Goal: Share content: Share content

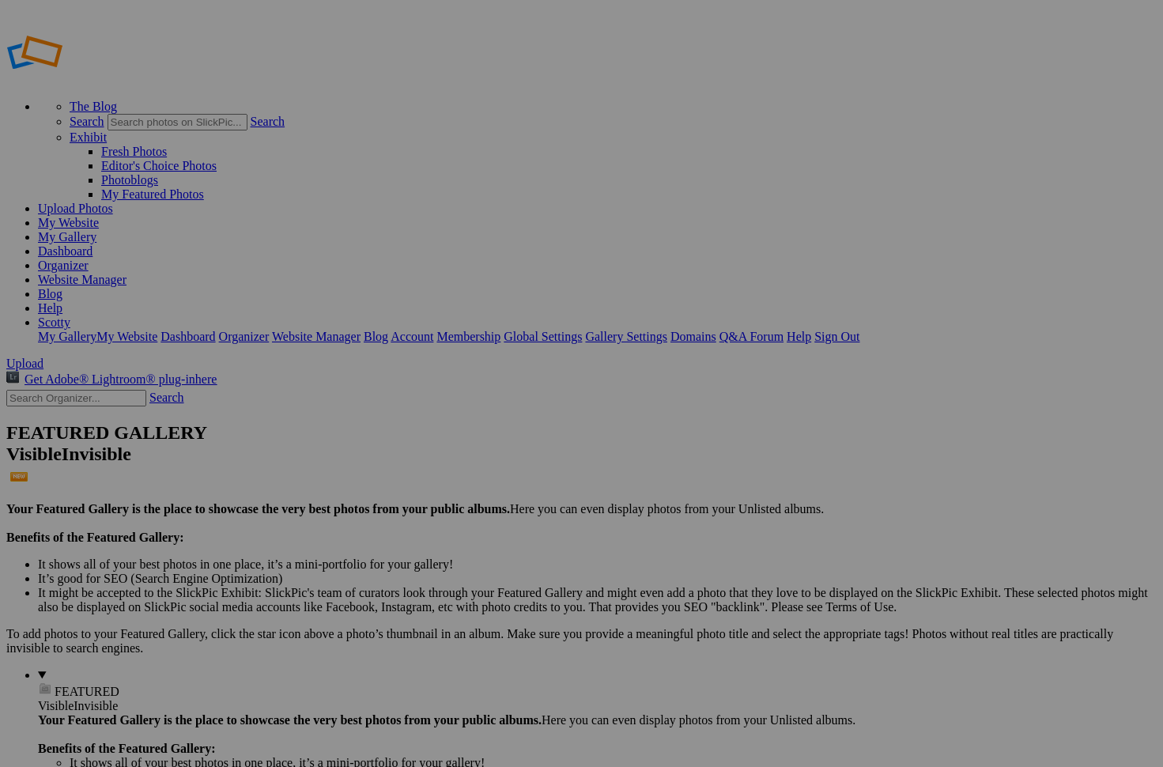
click at [488, 405] on input "Holiday of Horrors Contact Sheet" at bounding box center [458, 413] width 172 height 17
type input "Holiday of Horrors - Contact Sheet"
click at [440, 463] on span "Create" at bounding box center [423, 469] width 33 height 13
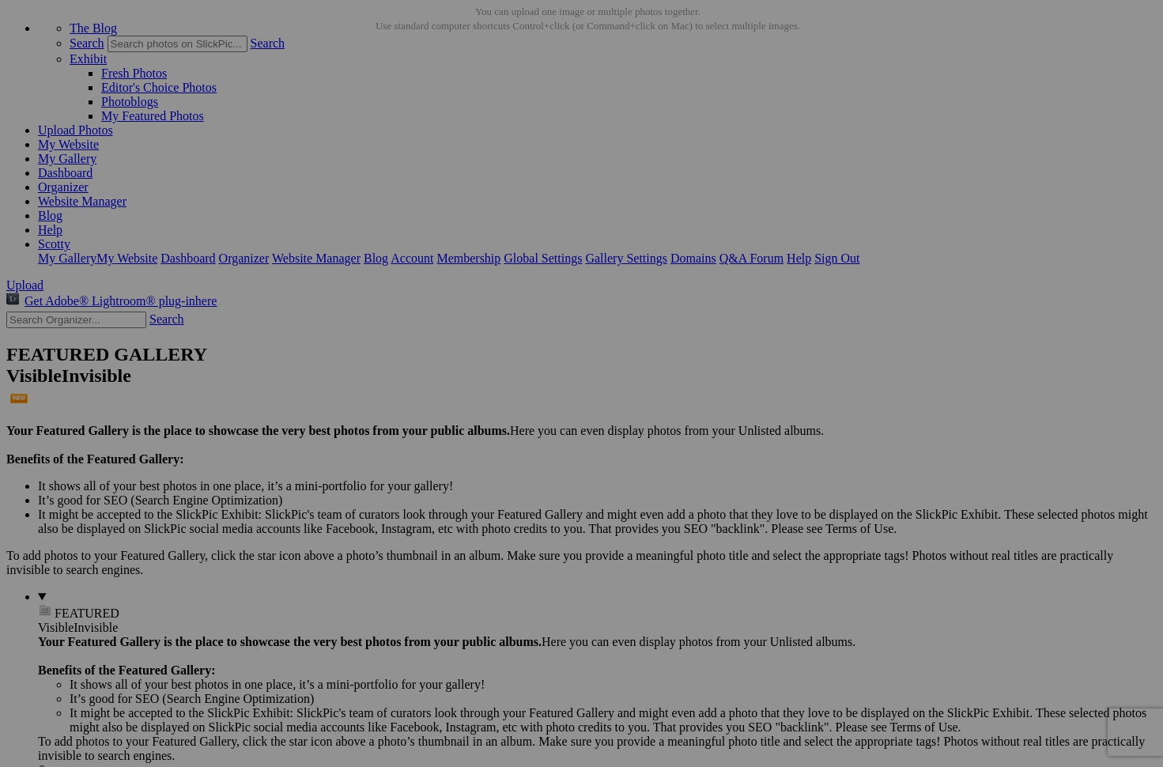
scroll to position [59, 0]
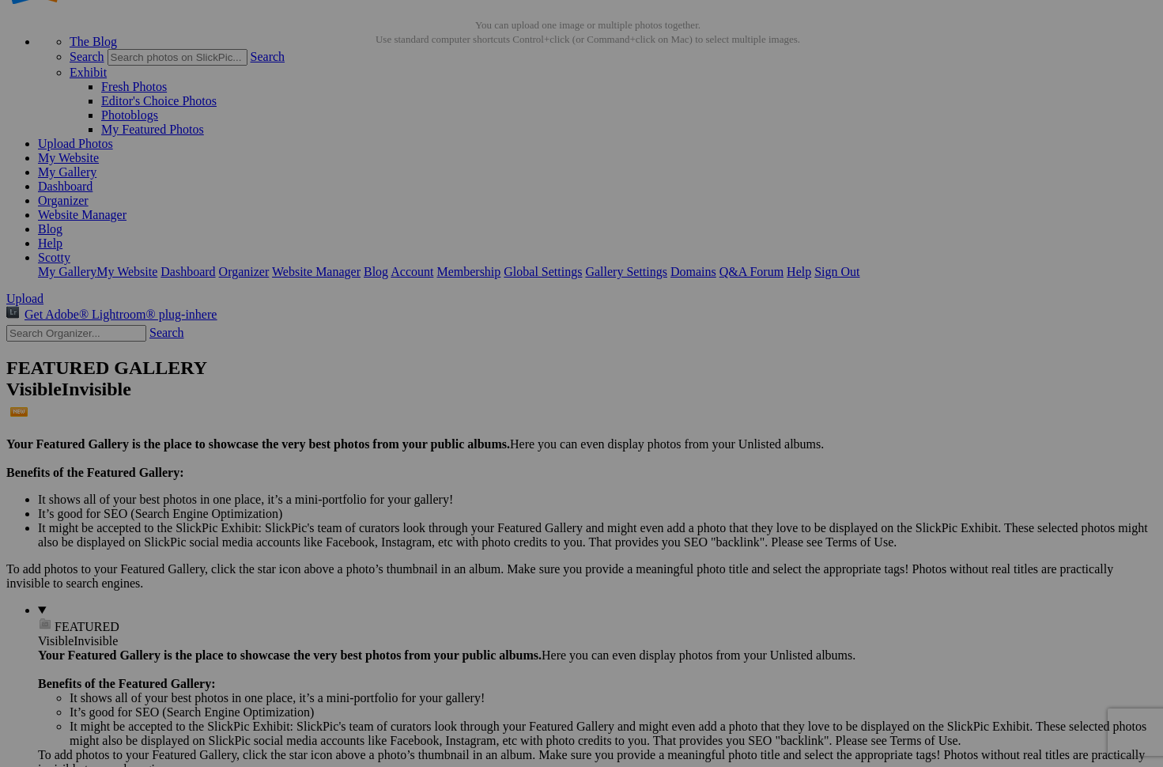
drag, startPoint x: 578, startPoint y: 207, endPoint x: 520, endPoint y: 142, distance: 87.4
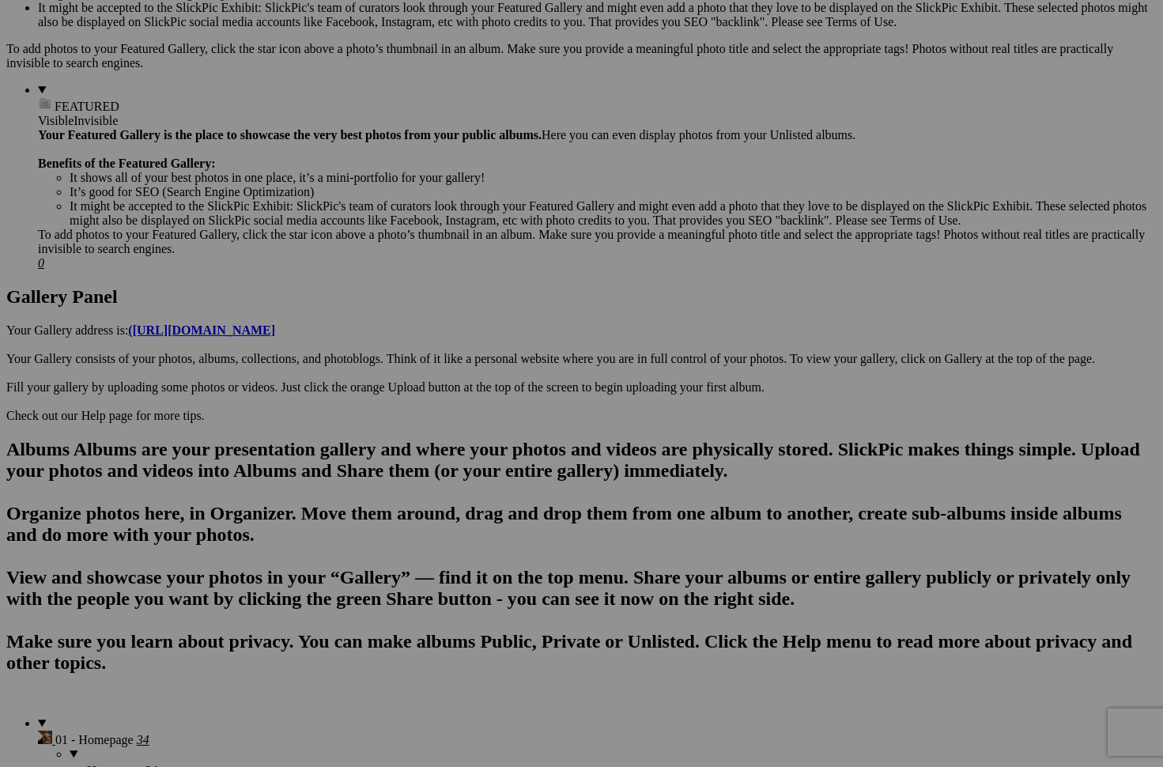
scroll to position [253, 0]
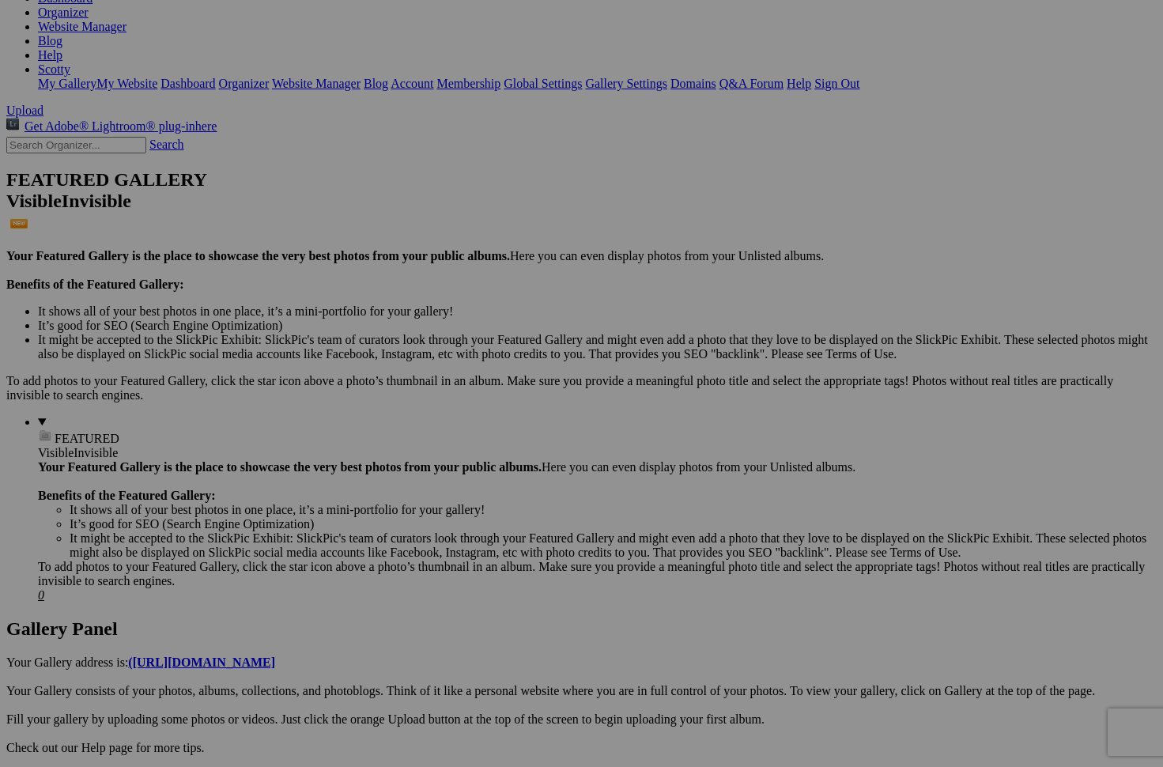
drag, startPoint x: 849, startPoint y: 384, endPoint x: 553, endPoint y: 625, distance: 382.7
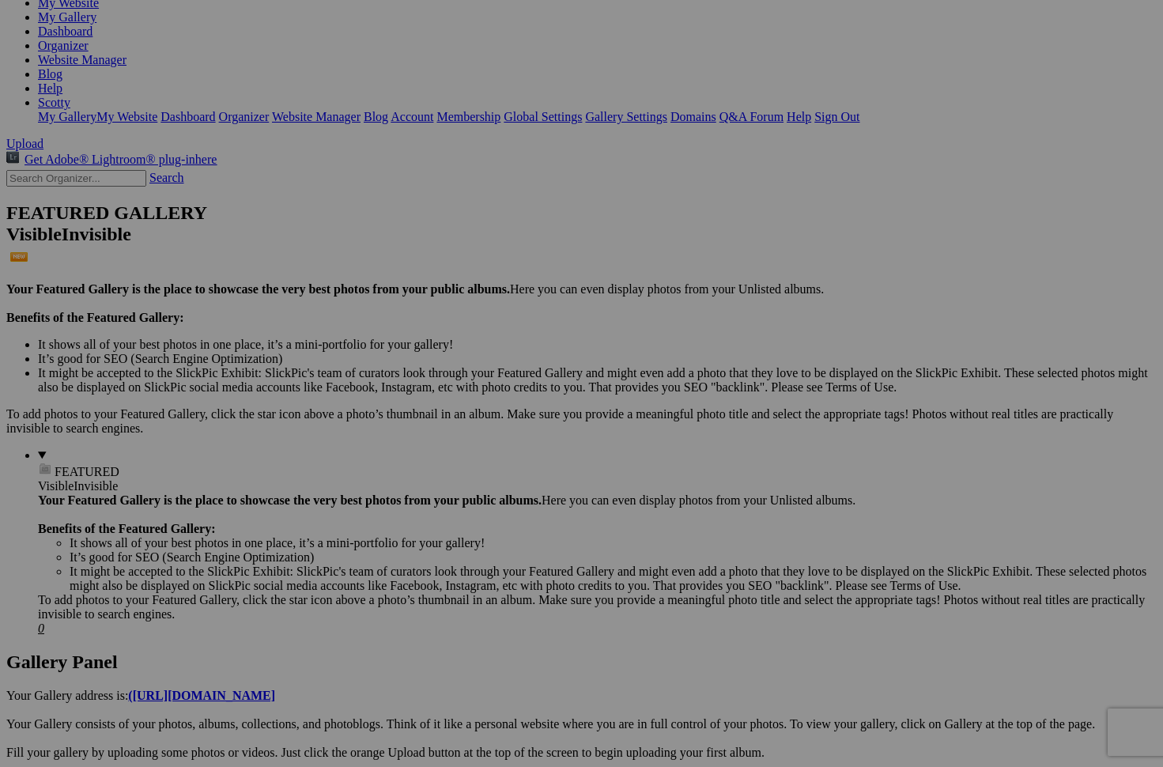
scroll to position [0, 0]
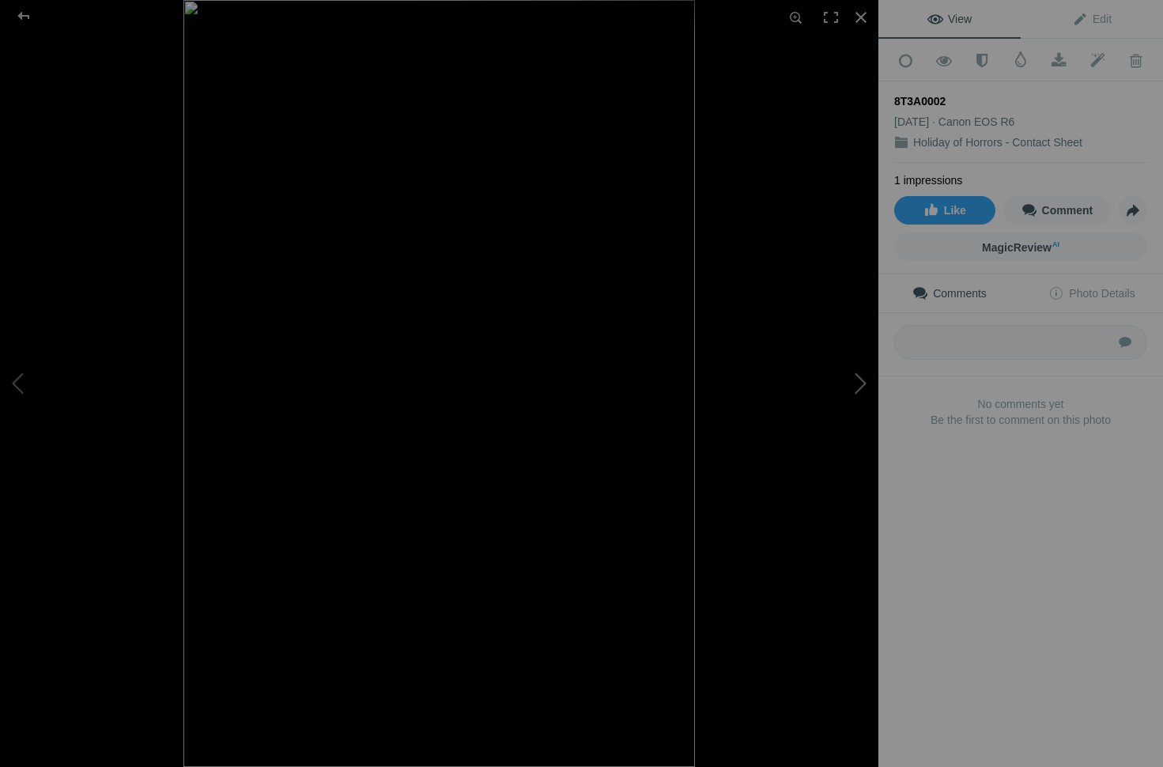
click at [860, 379] on button at bounding box center [819, 383] width 119 height 276
click at [21, 380] on button at bounding box center [59, 383] width 119 height 276
click at [863, 393] on button at bounding box center [819, 383] width 119 height 276
click at [13, 382] on button at bounding box center [59, 383] width 119 height 276
click at [849, 396] on button at bounding box center [819, 383] width 119 height 276
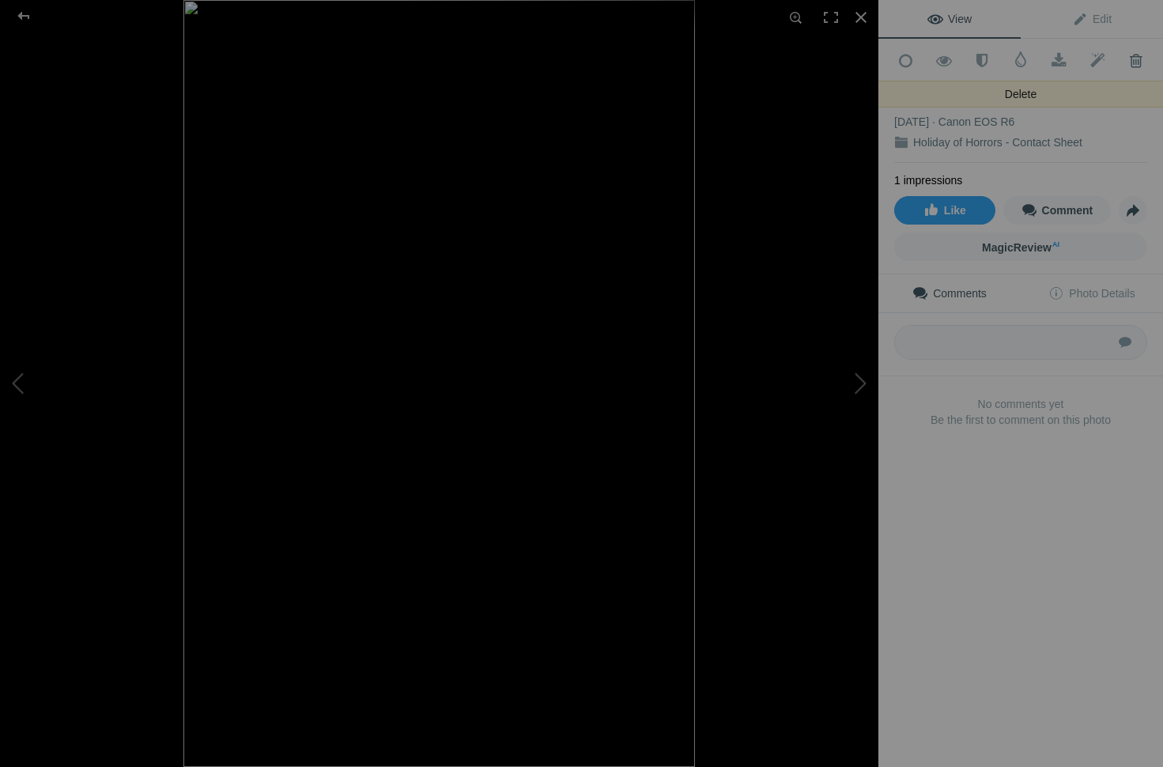
click at [1136, 65] on span at bounding box center [1136, 61] width 39 height 16
click at [853, 25] on div at bounding box center [861, 17] width 35 height 35
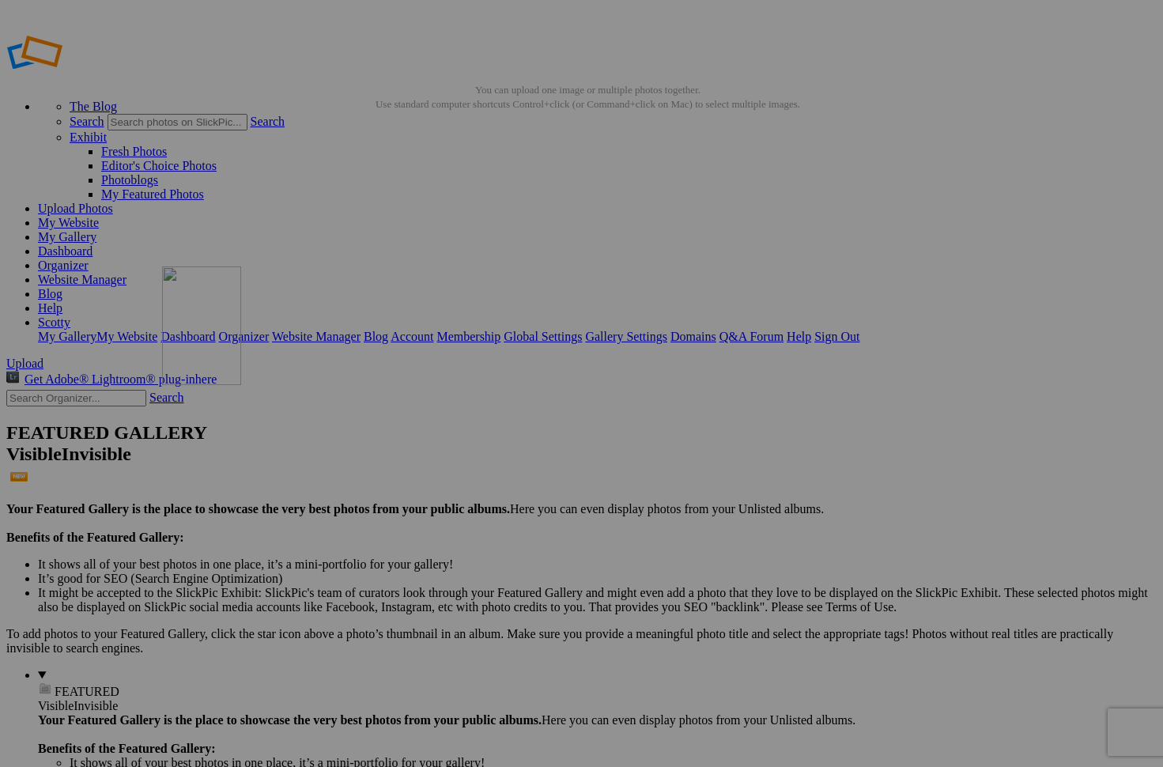
drag, startPoint x: 451, startPoint y: 229, endPoint x: 390, endPoint y: 380, distance: 163.6
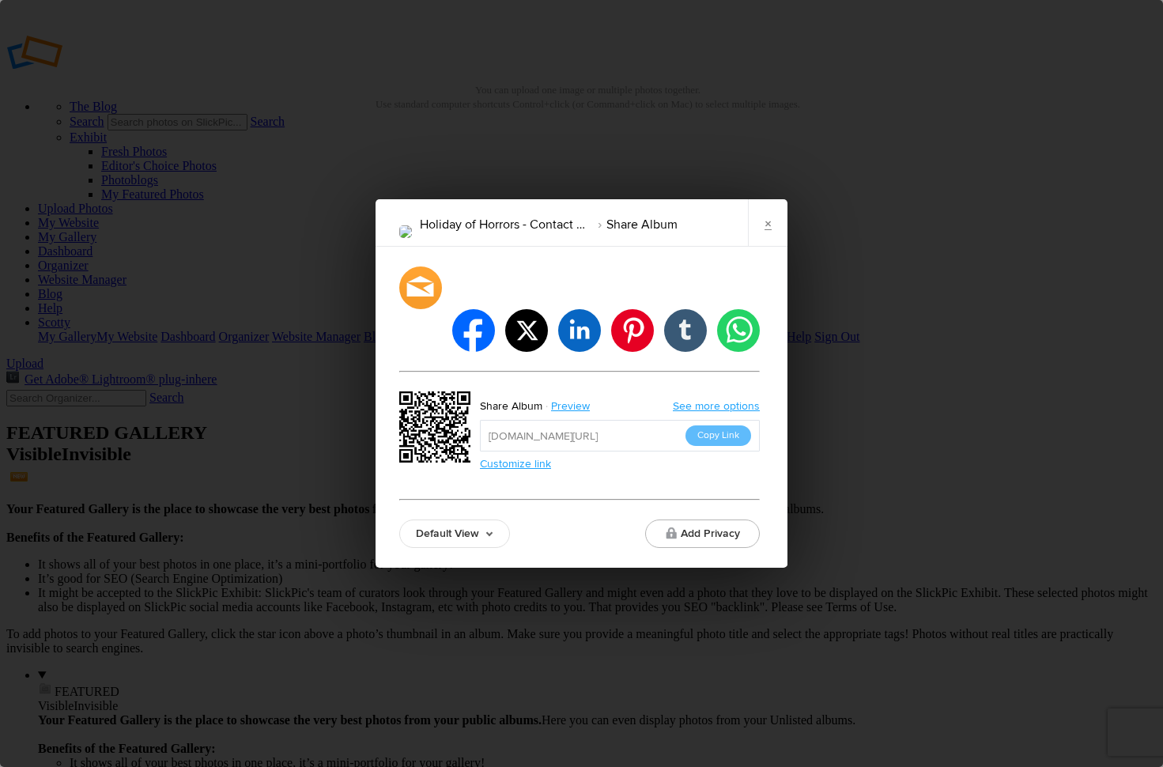
click at [444, 520] on link "Default View" at bounding box center [454, 534] width 111 height 28
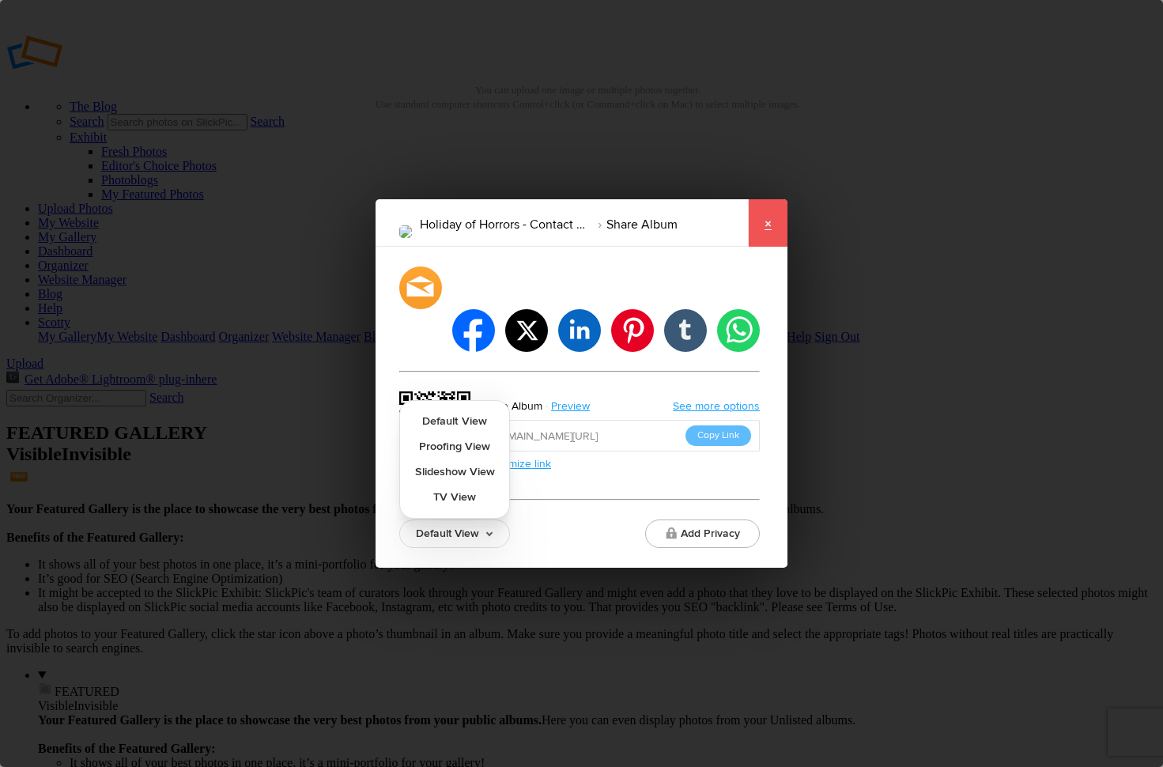
click at [775, 245] on link "×" at bounding box center [768, 222] width 40 height 47
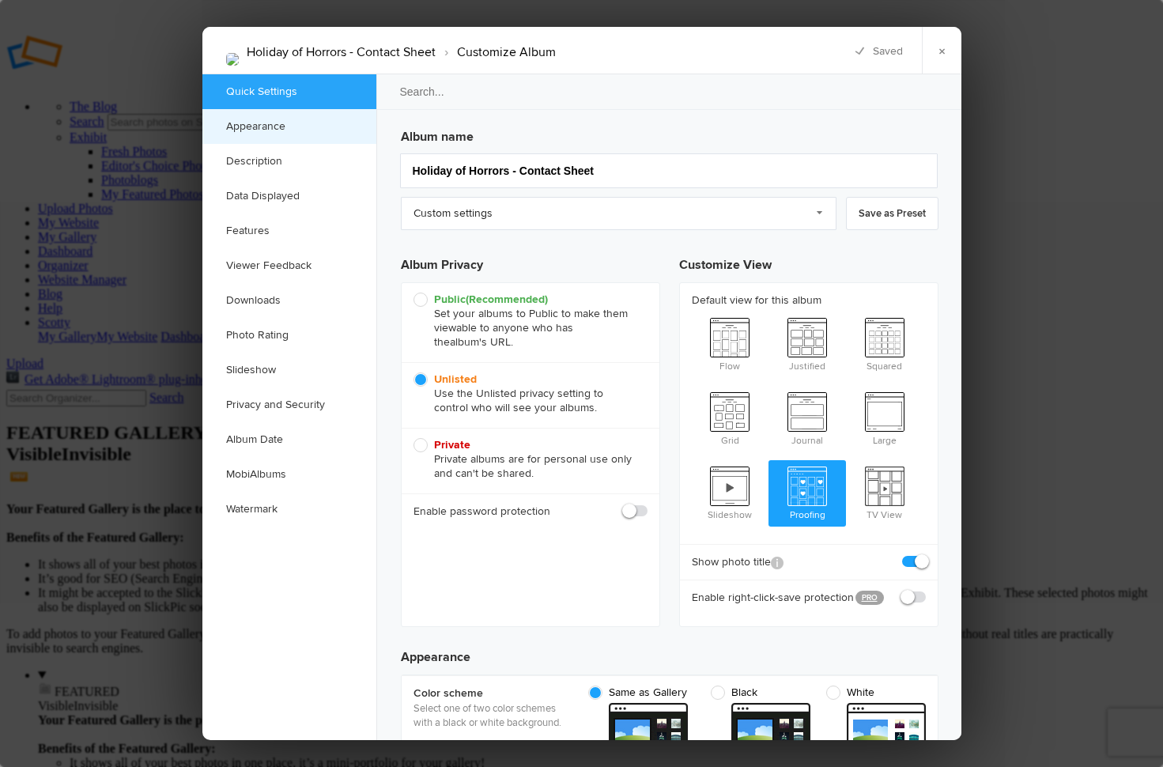
click at [260, 125] on link "Appearance" at bounding box center [289, 126] width 174 height 35
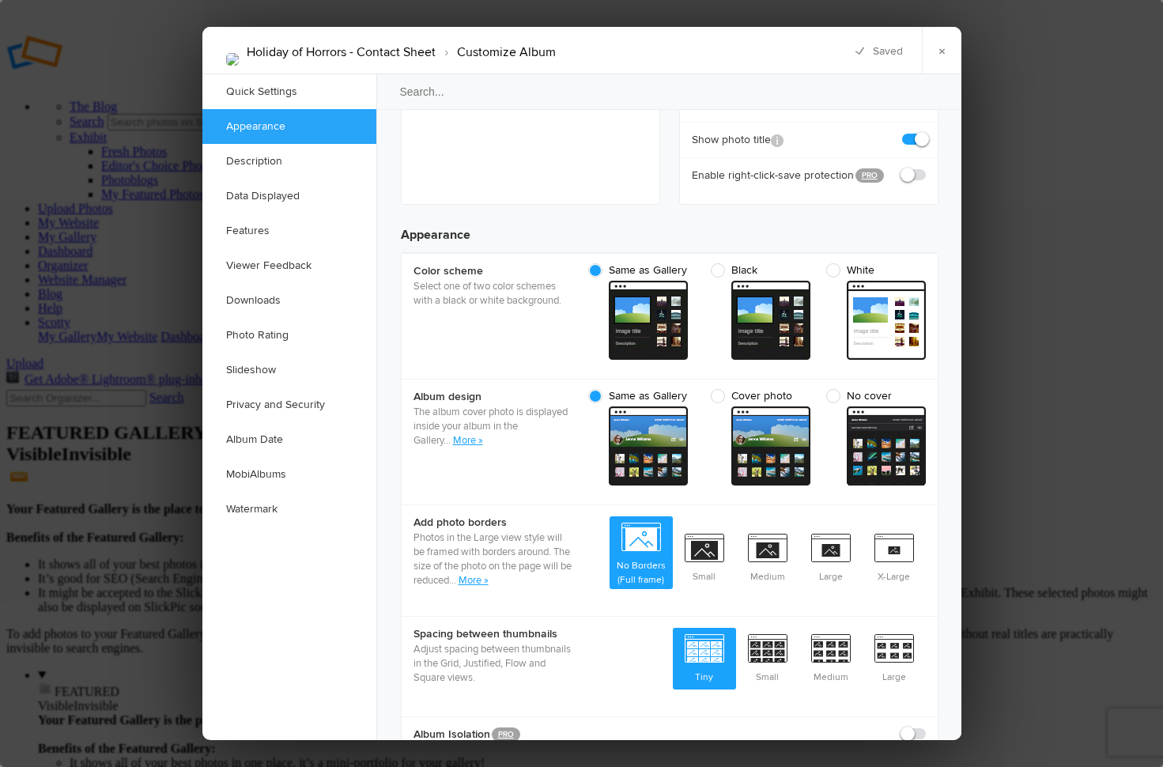
scroll to position [503, 0]
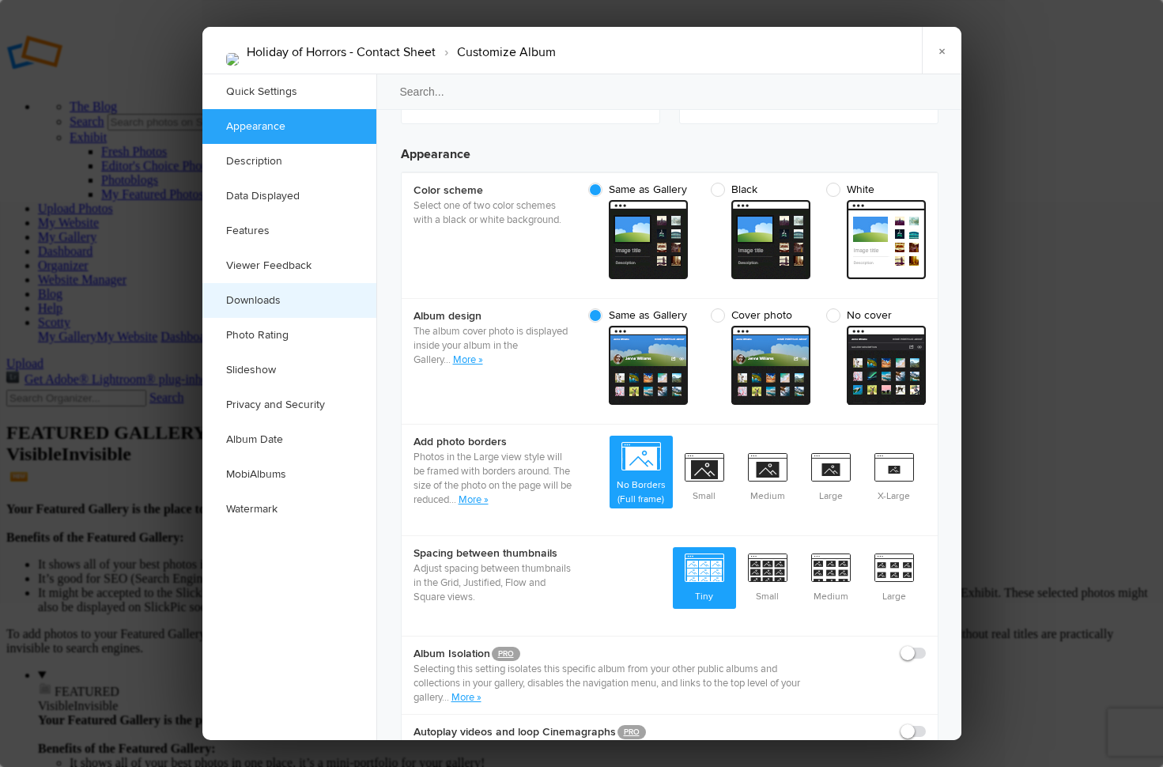
click at [260, 299] on link "Downloads" at bounding box center [289, 300] width 174 height 35
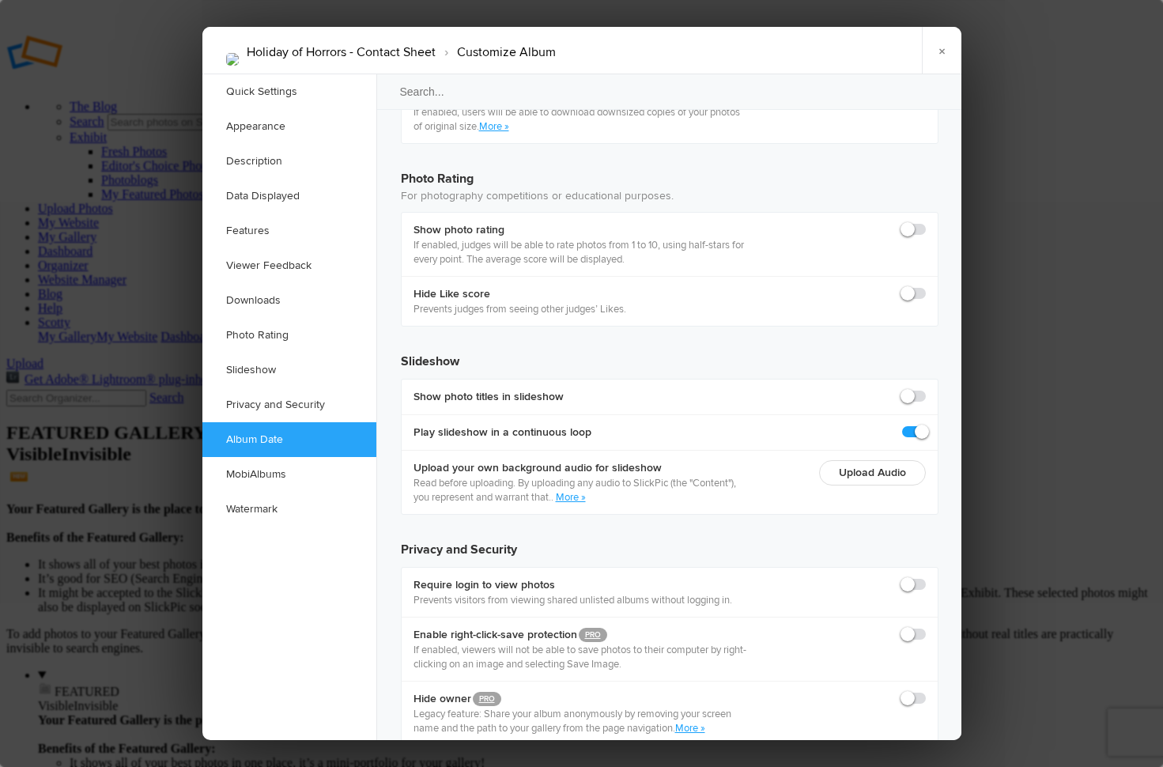
scroll to position [2718, 0]
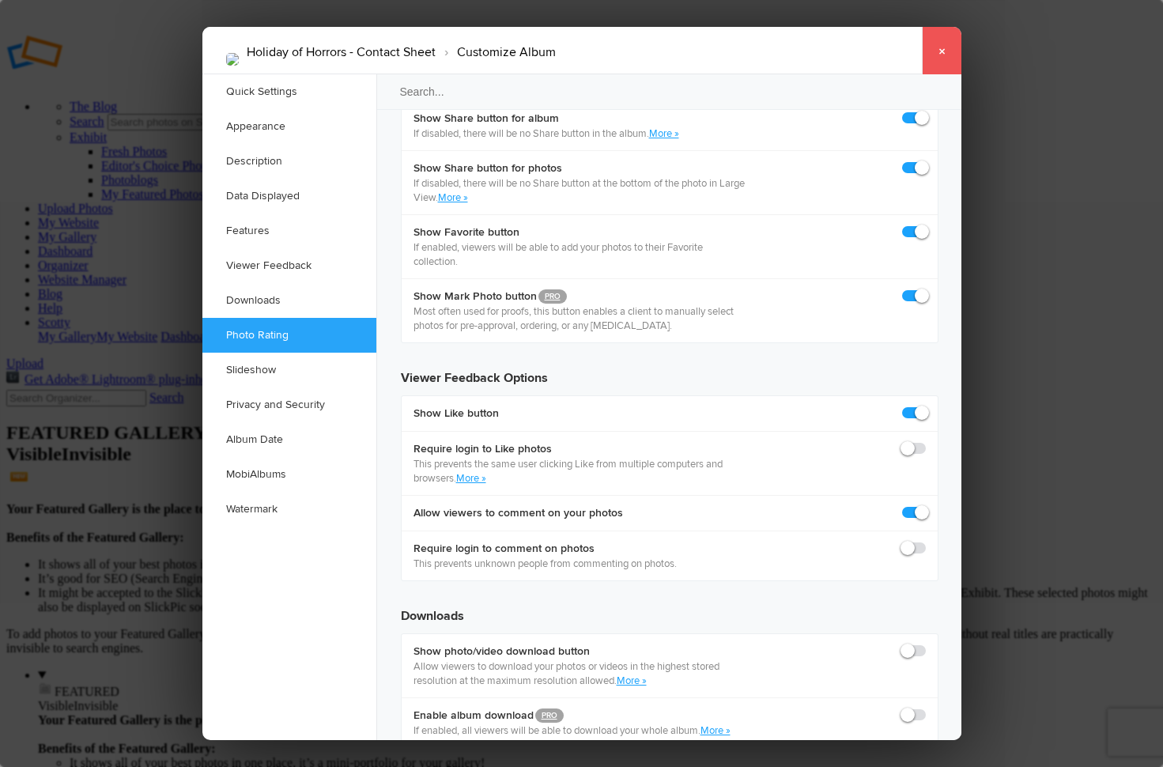
click at [939, 43] on link "×" at bounding box center [942, 50] width 40 height 47
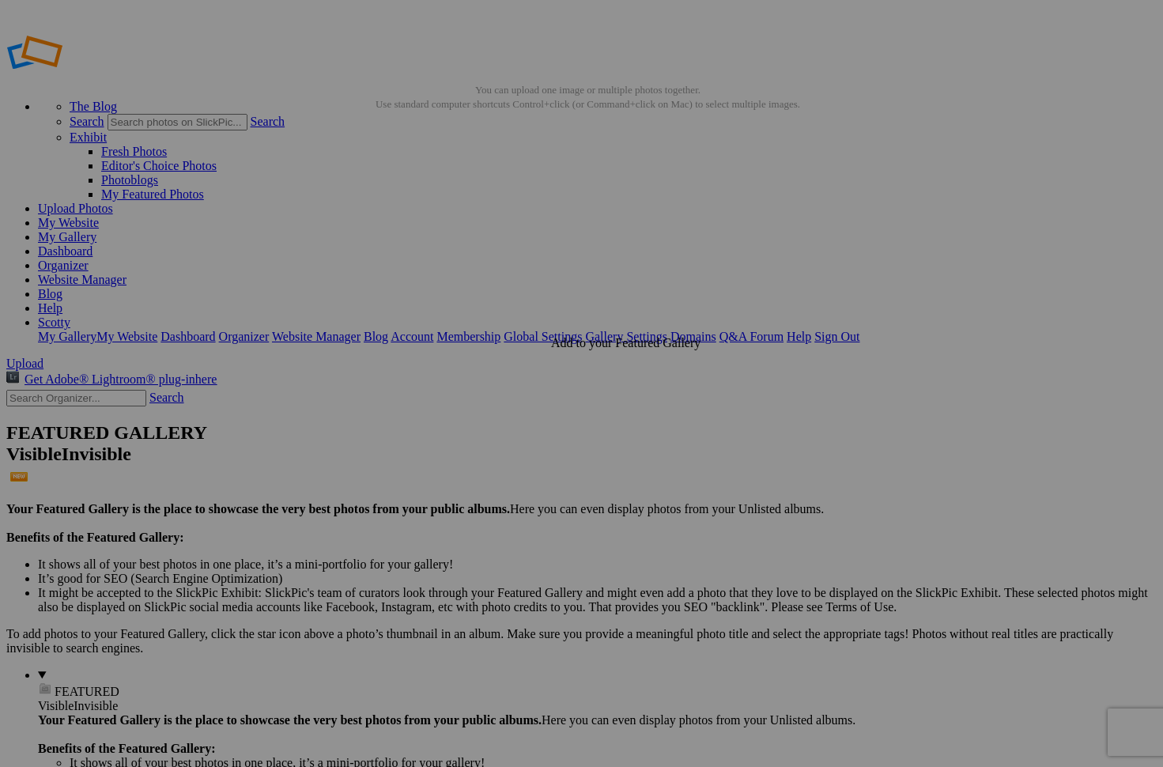
scroll to position [0, 0]
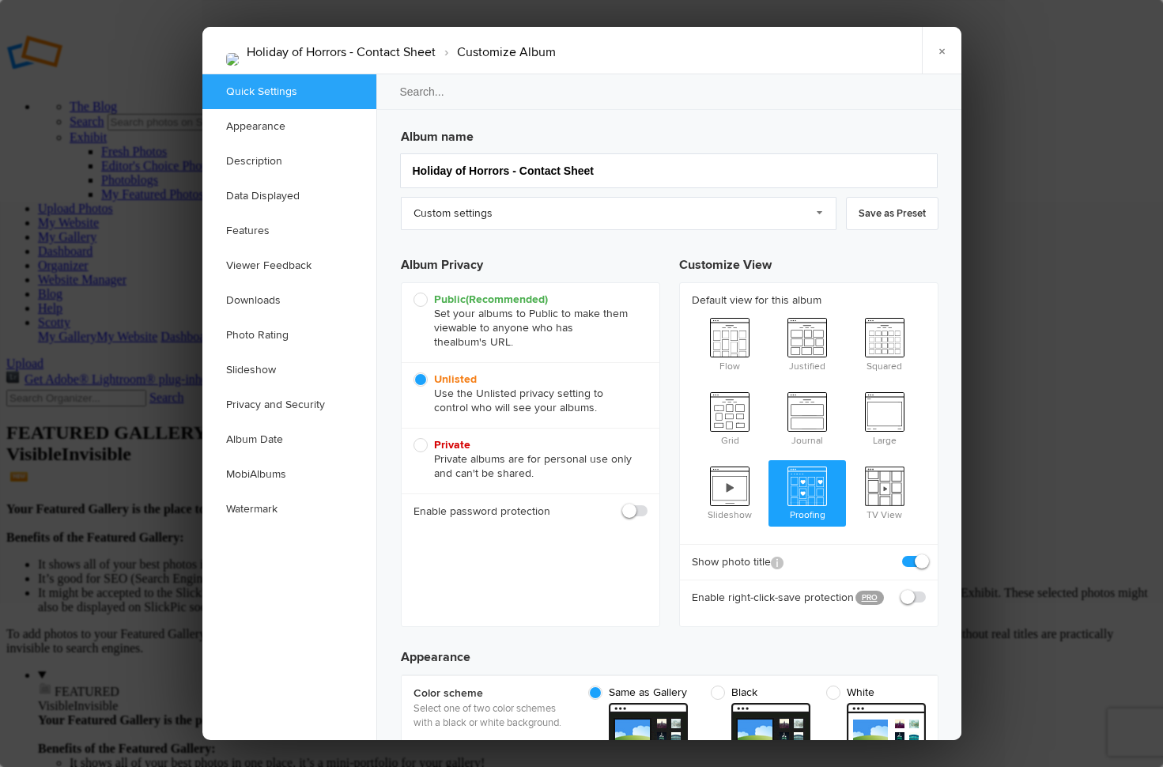
click at [483, 498] on div "Enable password protection" at bounding box center [531, 511] width 258 height 36
click at [648, 504] on span at bounding box center [648, 504] width 0 height 0
click at [647, 504] on input "checkbox" at bounding box center [647, 503] width 1 height 1
checkbox input "true"
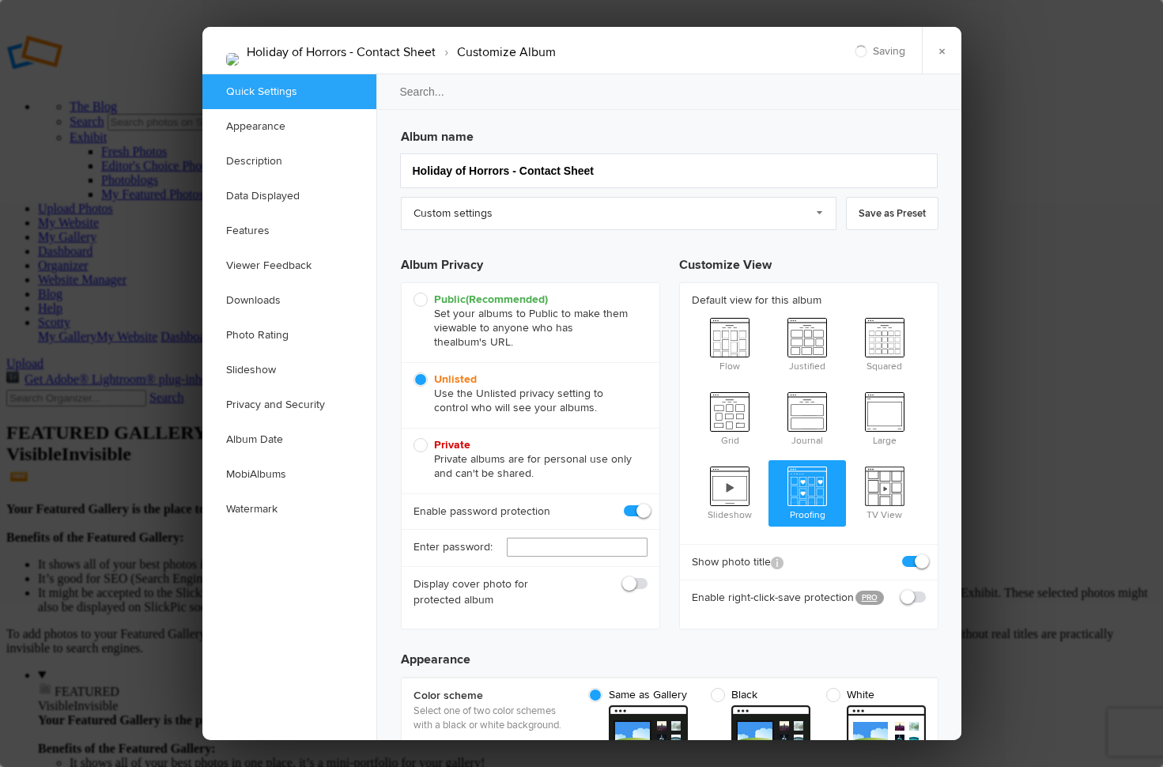
click at [534, 550] on input "text" at bounding box center [577, 547] width 141 height 19
type input "holiday666"
click at [942, 51] on link "×" at bounding box center [942, 50] width 40 height 47
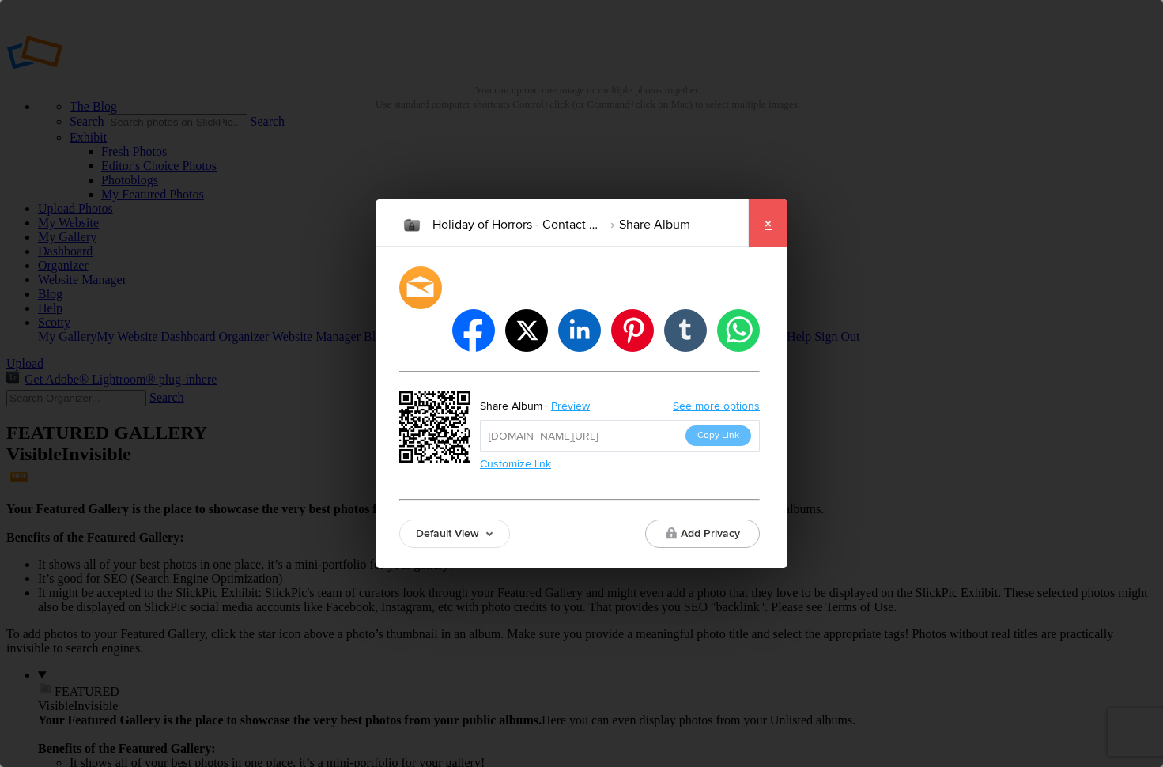
click at [774, 247] on link "×" at bounding box center [768, 222] width 40 height 47
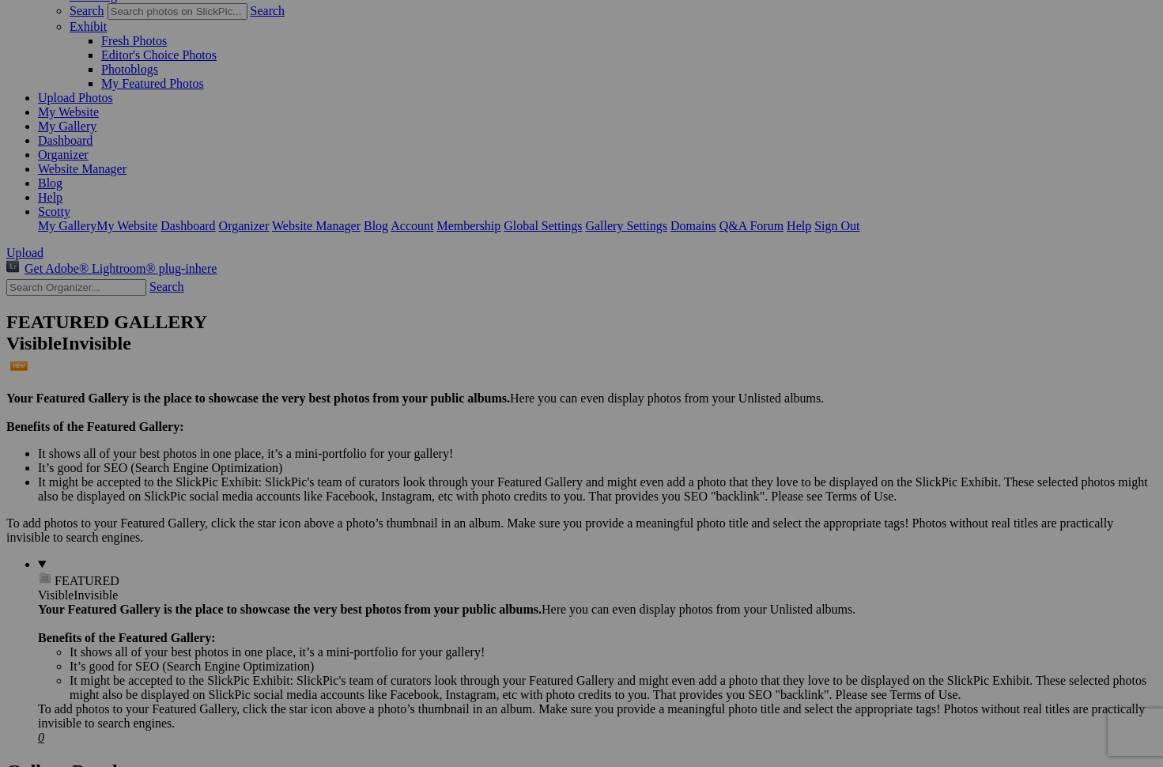
scroll to position [55, 0]
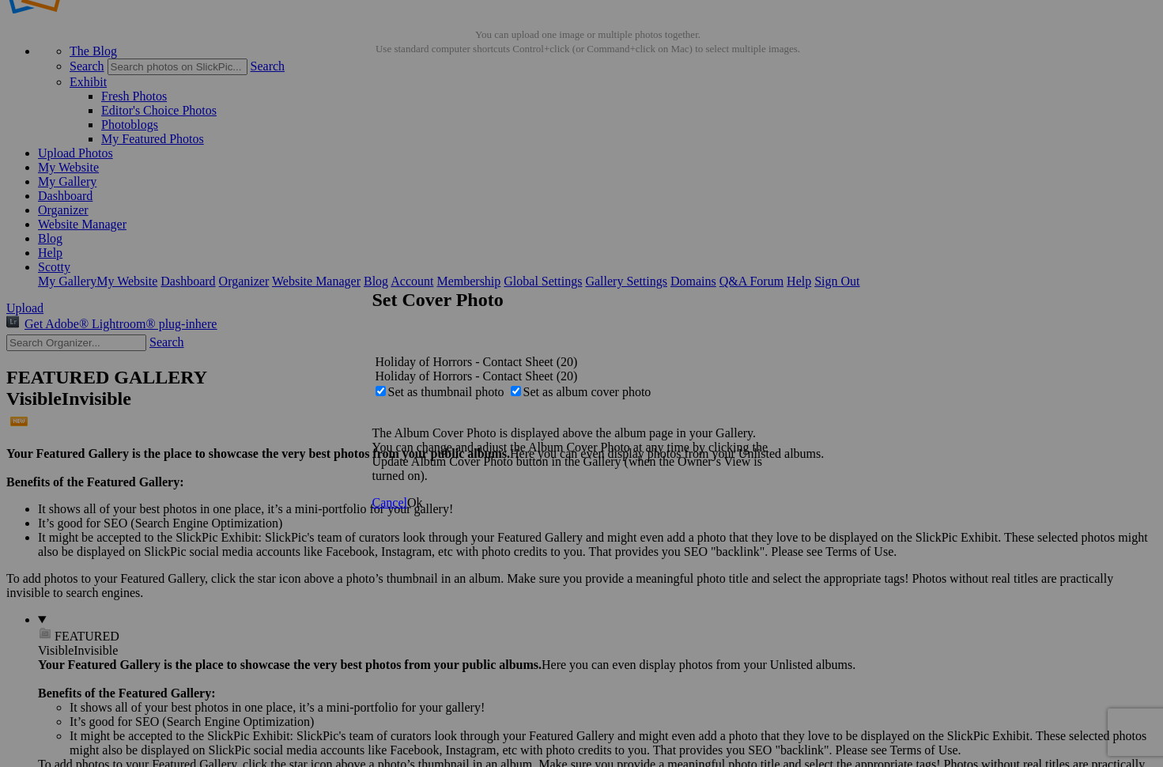
click at [423, 509] on span "Ok" at bounding box center [415, 502] width 16 height 13
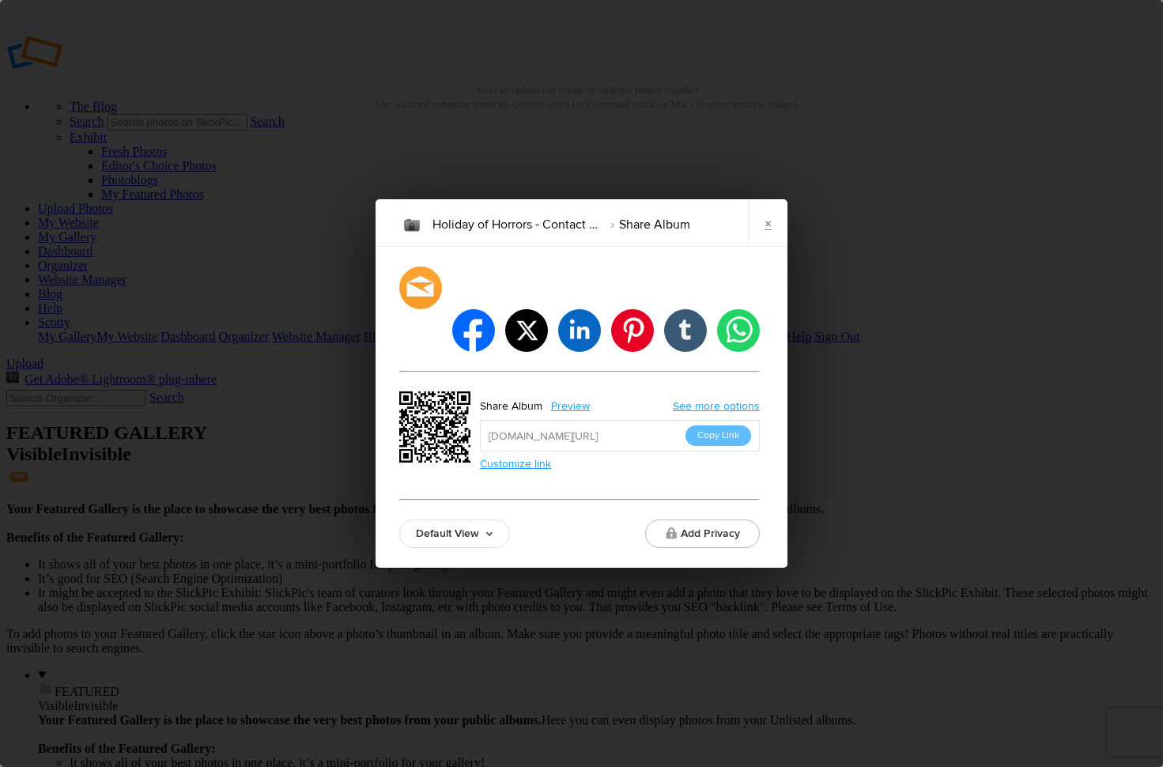
click at [467, 520] on link "Default View" at bounding box center [454, 534] width 111 height 28
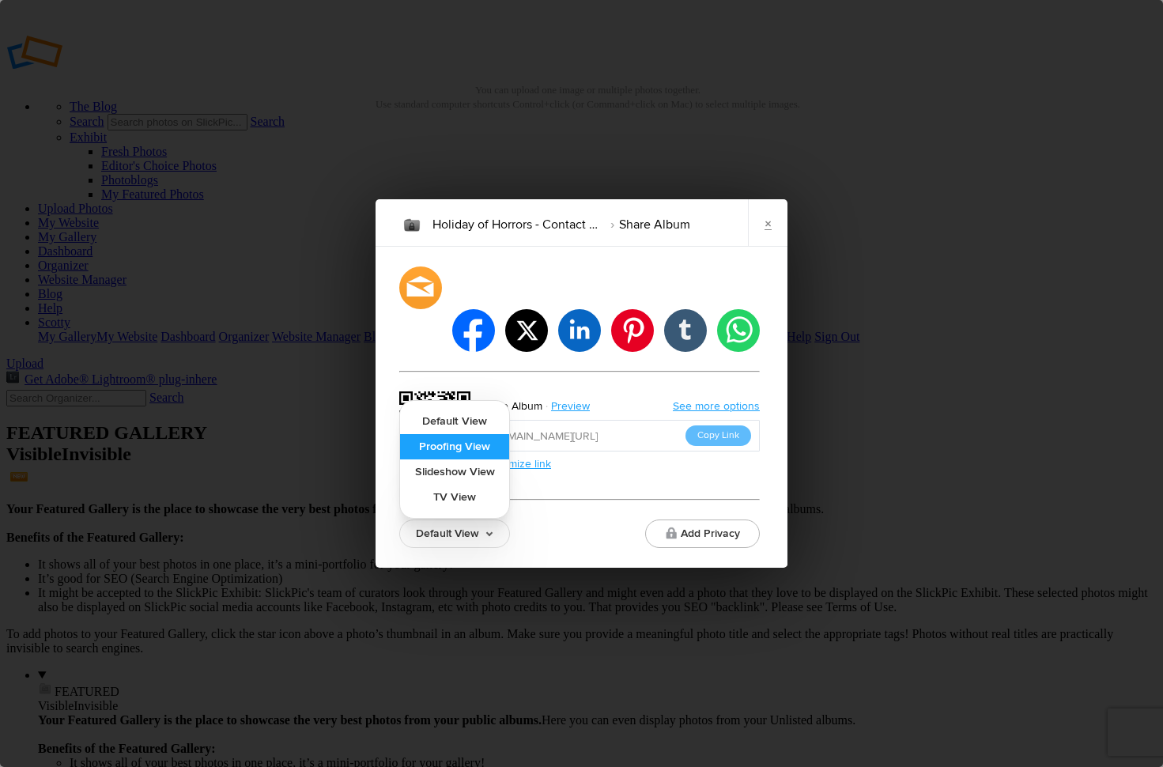
click at [476, 434] on link "Proofing View" at bounding box center [454, 446] width 109 height 25
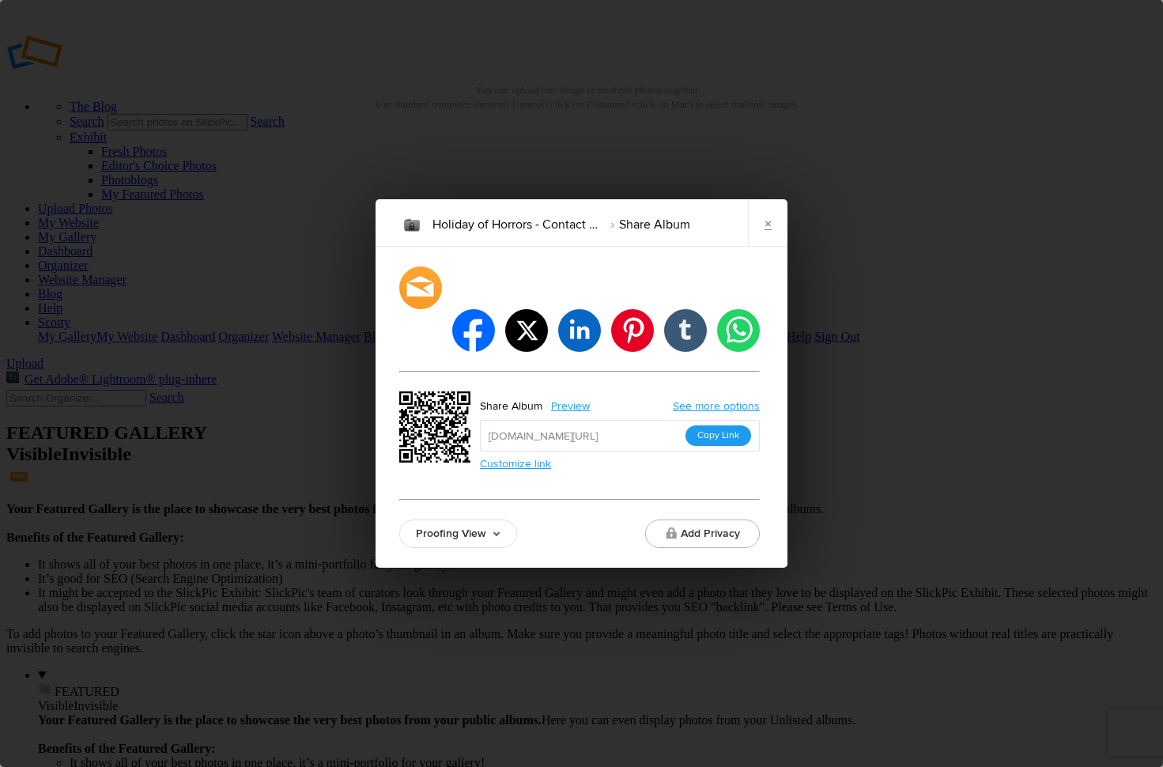
click at [707, 425] on button "Copy Link" at bounding box center [719, 435] width 66 height 21
click at [756, 244] on link "×" at bounding box center [768, 222] width 40 height 47
